Goal: Task Accomplishment & Management: Complete application form

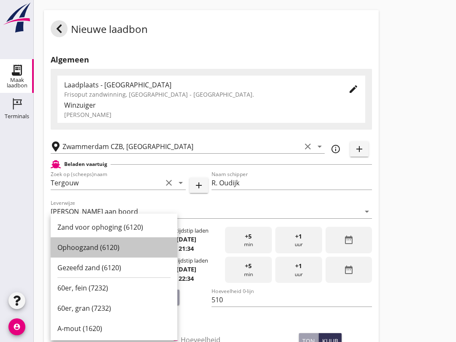
scroll to position [55, 0]
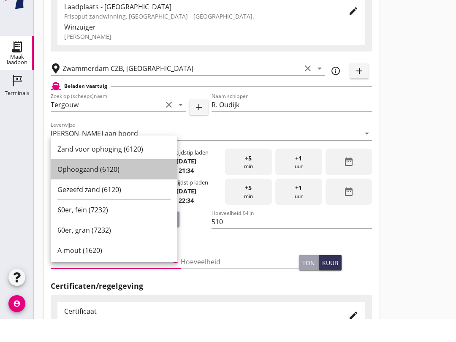
click at [127, 188] on div "Ophoogzand (6120)" at bounding box center [113, 193] width 113 height 10
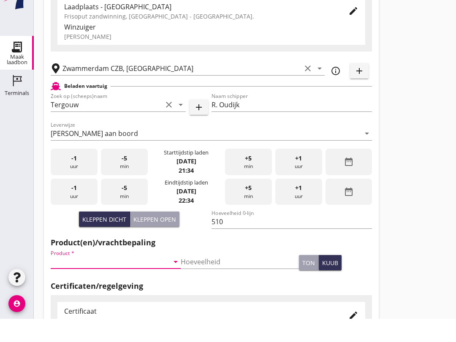
type input "Ophoogzand (6120)"
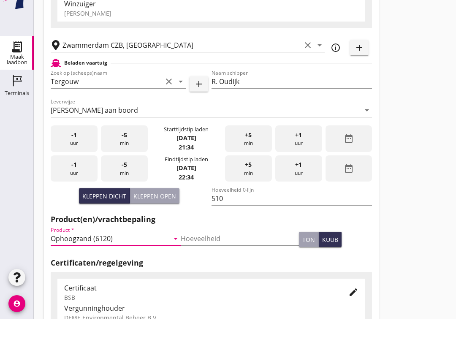
scroll to position [85, 0]
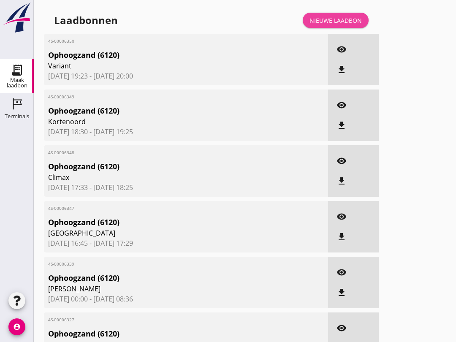
click at [354, 22] on link "Nieuwe laadbon" at bounding box center [336, 20] width 66 height 15
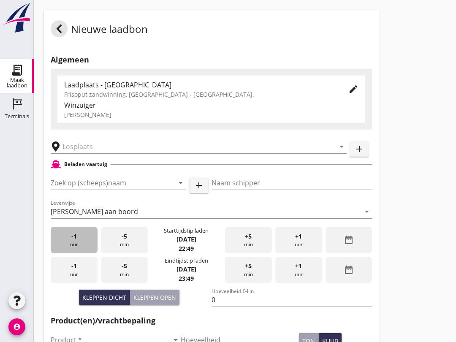
click at [79, 253] on div "-1 uur" at bounding box center [74, 240] width 47 height 27
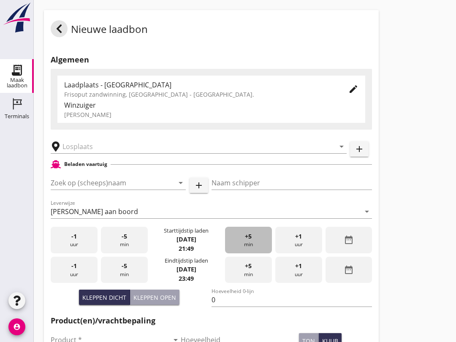
click at [247, 252] on div "+5 min" at bounding box center [248, 240] width 47 height 27
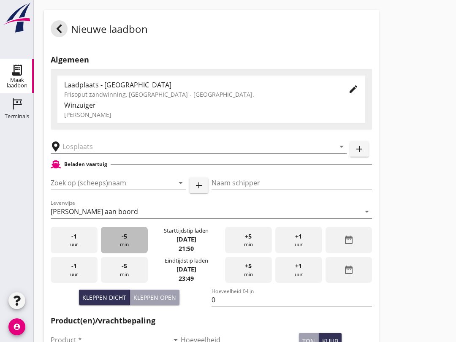
click at [133, 250] on div "-5 min" at bounding box center [124, 240] width 47 height 27
click at [134, 248] on div "-5 min" at bounding box center [124, 240] width 47 height 27
click at [141, 250] on div "-5 min" at bounding box center [124, 240] width 47 height 27
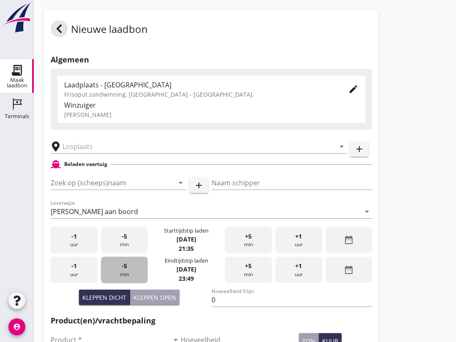
click at [134, 280] on div "-5 min" at bounding box center [124, 270] width 47 height 27
click at [139, 282] on div "-5 min" at bounding box center [124, 270] width 47 height 27
click at [136, 283] on div "-5 min" at bounding box center [124, 270] width 47 height 27
click at [133, 283] on div "-5 min" at bounding box center [124, 270] width 47 height 27
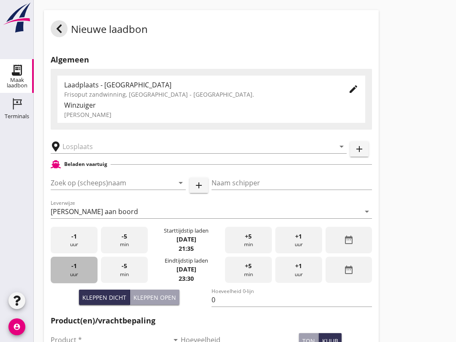
click at [70, 278] on div "-1 uur" at bounding box center [74, 270] width 47 height 27
click at [77, 187] on input "Zoek op (scheeps)naam" at bounding box center [107, 183] width 112 height 14
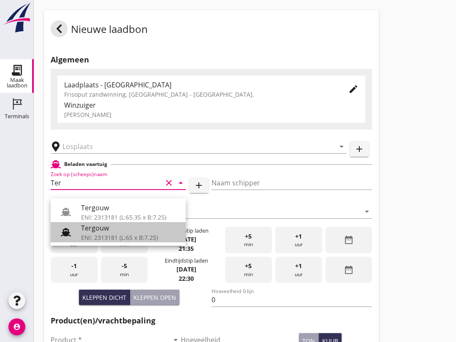
click at [82, 237] on div "ENI: 2313181 (L:65 x B:7.25)" at bounding box center [130, 237] width 98 height 9
type input "Tergouw"
type input "R. Oudijk"
type input "510"
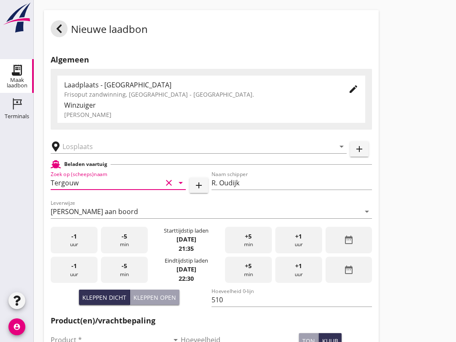
click at [72, 151] on input "text" at bounding box center [193, 147] width 261 height 14
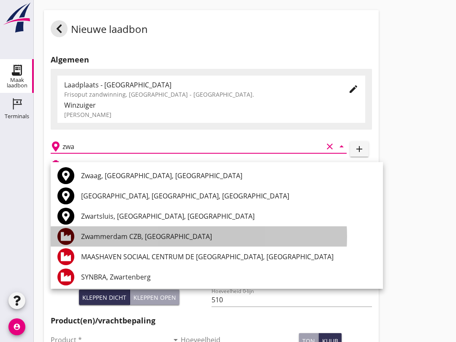
click at [93, 234] on div "Zwammerdam CZB, [GEOGRAPHIC_DATA]" at bounding box center [228, 236] width 295 height 10
type input "Zwammerdam CZB, [GEOGRAPHIC_DATA]"
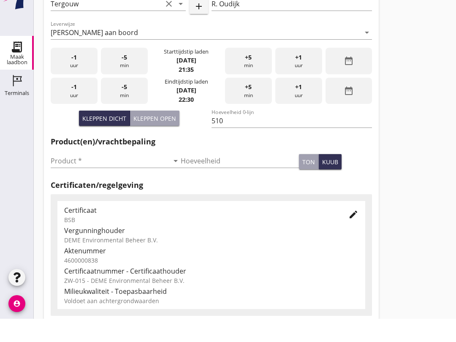
scroll to position [160, 0]
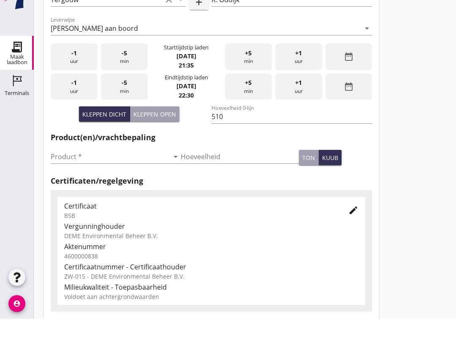
click at [59, 173] on input "Product *" at bounding box center [110, 180] width 118 height 14
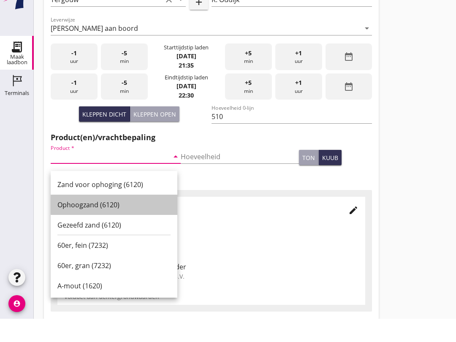
click at [67, 223] on div "Ophoogzand (6120)" at bounding box center [113, 228] width 113 height 10
type input "Ophoogzand (6120)"
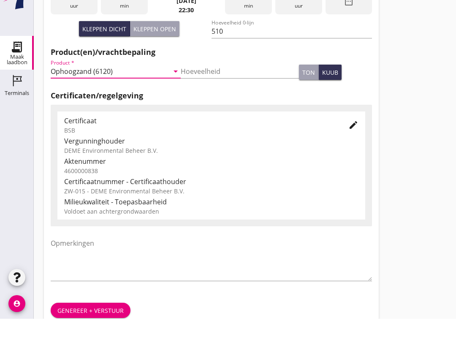
scroll to position [269, 0]
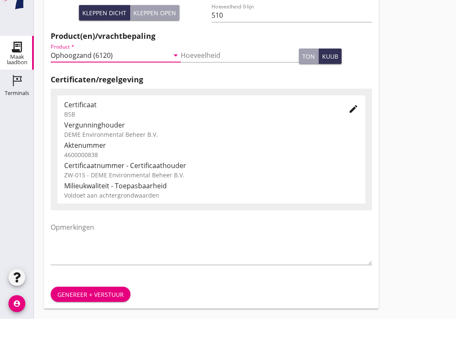
click at [81, 313] on div "Genereer + verstuur" at bounding box center [90, 317] width 66 height 9
